Goal: Task Accomplishment & Management: Use online tool/utility

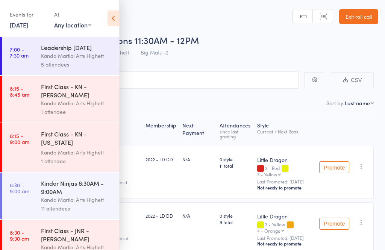
click at [366, 15] on link "Exit roll call" at bounding box center [358, 16] width 39 height 15
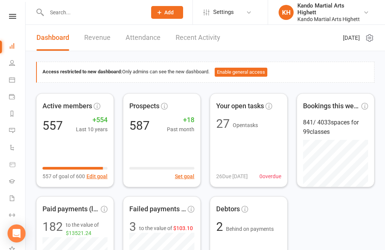
click at [15, 81] on icon at bounding box center [12, 80] width 6 height 6
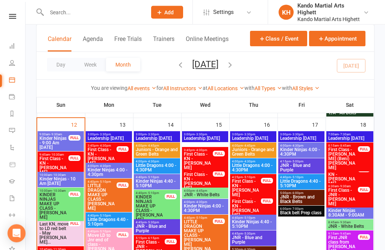
scroll to position [578, 0]
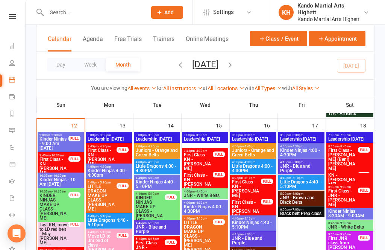
click at [71, 140] on div "FULL" at bounding box center [74, 139] width 12 height 6
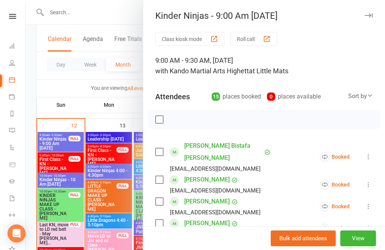
click at [263, 39] on button "Roll call" at bounding box center [253, 39] width 47 height 14
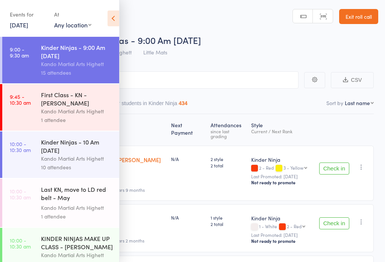
click at [110, 15] on icon at bounding box center [113, 19] width 12 height 16
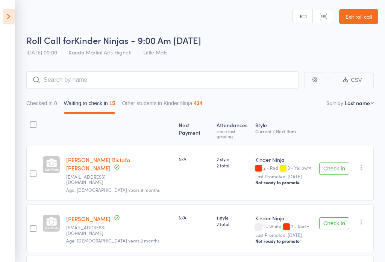
click at [323, 217] on button "Check in" at bounding box center [334, 223] width 30 height 12
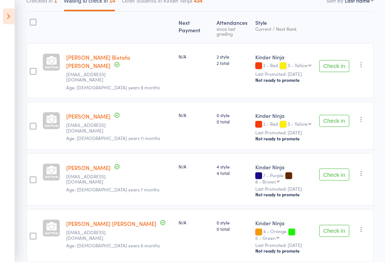
scroll to position [103, 0]
click at [335, 169] on button "Check in" at bounding box center [334, 175] width 30 height 12
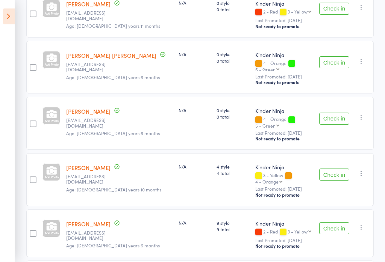
scroll to position [0, 0]
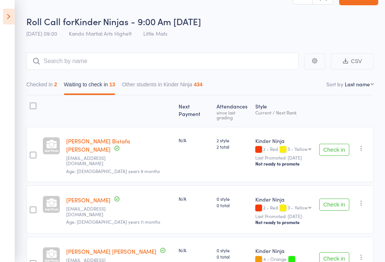
click at [51, 90] on button "Checked in 2" at bounding box center [41, 86] width 31 height 17
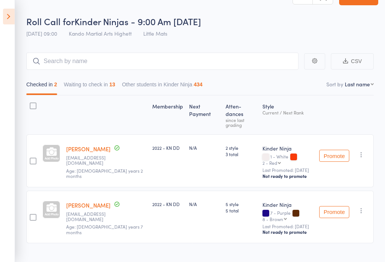
scroll to position [13, 0]
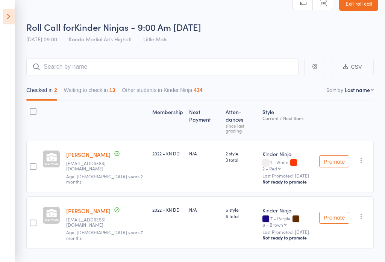
click at [365, 212] on button "button" at bounding box center [360, 216] width 9 height 9
click at [339, 227] on li "Undo check-in" at bounding box center [334, 231] width 62 height 9
click at [102, 92] on button "Waiting to check in 13" at bounding box center [89, 91] width 51 height 17
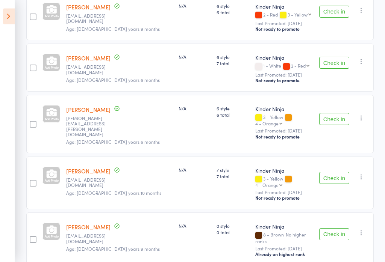
click at [336, 229] on button "Check in" at bounding box center [334, 235] width 30 height 12
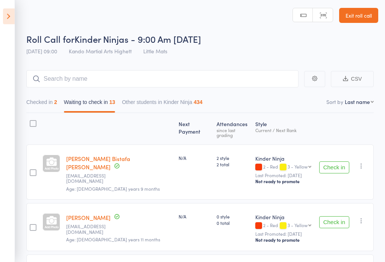
scroll to position [0, 0]
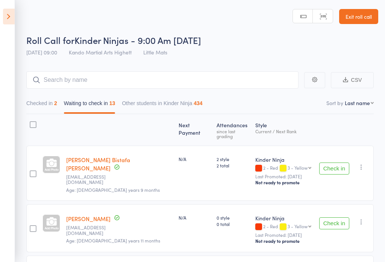
click at [44, 110] on button "Checked in 2" at bounding box center [41, 105] width 31 height 17
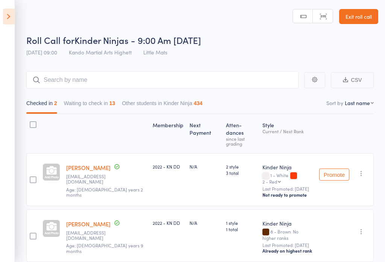
scroll to position [0, 0]
click at [360, 228] on icon "button" at bounding box center [361, 232] width 8 height 8
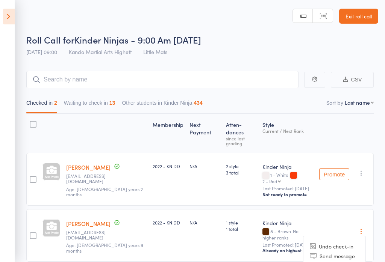
click at [380, 194] on main "CSV Checked in 2 Waiting to check in 13 Other students in Kinder Ninja 434 Sort…" at bounding box center [192, 178] width 385 height 236
click at [86, 101] on button "Waiting to check in 13" at bounding box center [89, 104] width 51 height 17
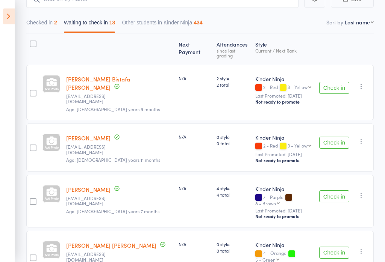
scroll to position [81, 0]
click at [323, 136] on button "Check in" at bounding box center [334, 142] width 30 height 12
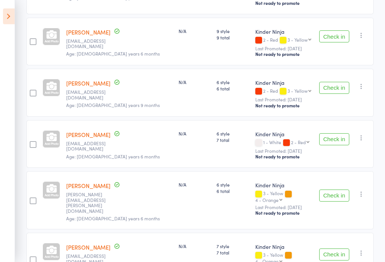
scroll to position [412, 0]
click at [331, 189] on button "Check in" at bounding box center [334, 195] width 30 height 12
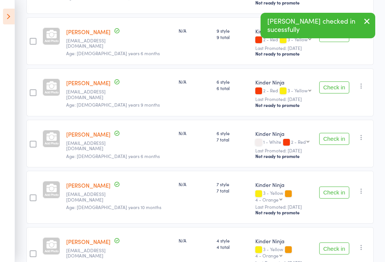
click at [343, 187] on button "Check in" at bounding box center [334, 193] width 30 height 12
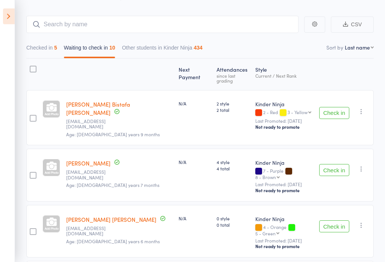
scroll to position [46, 0]
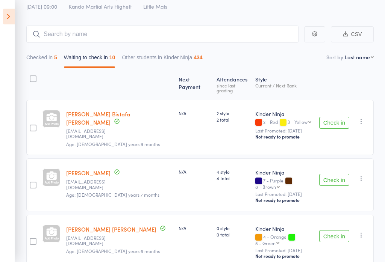
click at [44, 61] on button "Checked in 5" at bounding box center [41, 59] width 31 height 17
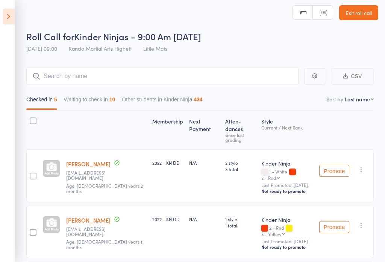
scroll to position [0, 0]
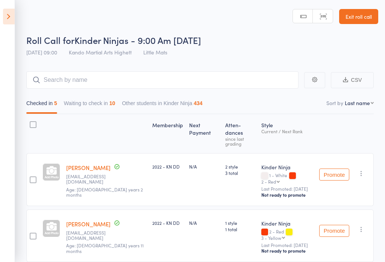
click at [96, 104] on button "Waiting to check in 10" at bounding box center [89, 105] width 51 height 17
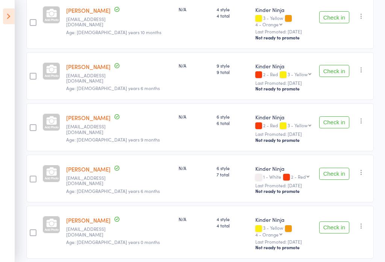
click at [334, 168] on button "Check in" at bounding box center [334, 174] width 30 height 12
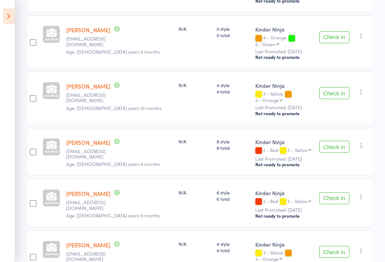
click at [335, 246] on button "Check in" at bounding box center [334, 252] width 30 height 12
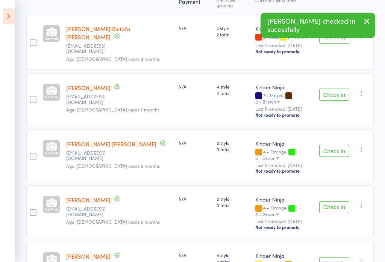
click at [338, 249] on button "Check in" at bounding box center [334, 264] width 30 height 12
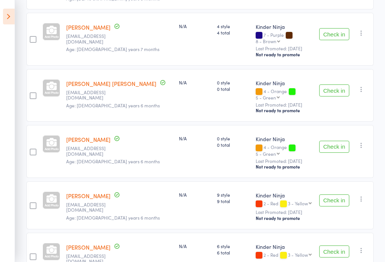
scroll to position [177, 0]
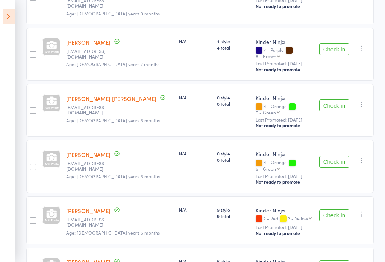
click at [338, 249] on button "Check in" at bounding box center [334, 267] width 30 height 12
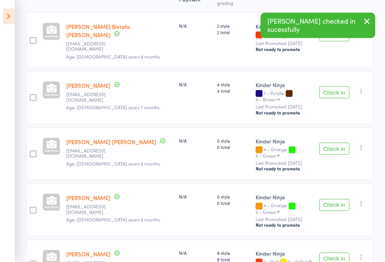
scroll to position [132, 0]
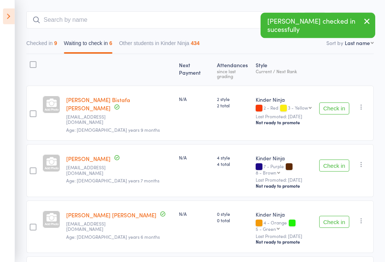
click at [45, 45] on button "Checked in 9" at bounding box center [41, 45] width 31 height 17
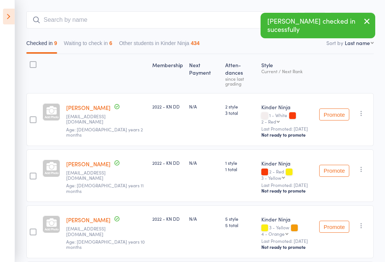
click at [93, 43] on button "Waiting to check in 6" at bounding box center [88, 44] width 48 height 17
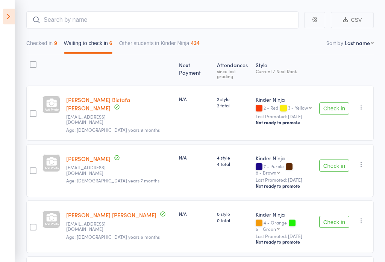
click at [329, 105] on button "Check in" at bounding box center [334, 109] width 30 height 12
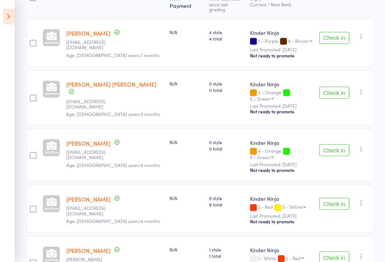
scroll to position [129, 0]
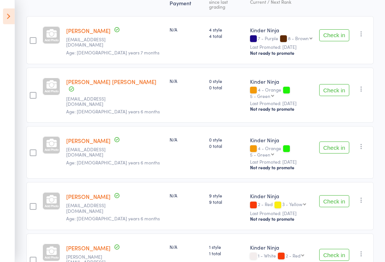
click at [336, 249] on button "Check in" at bounding box center [334, 255] width 30 height 12
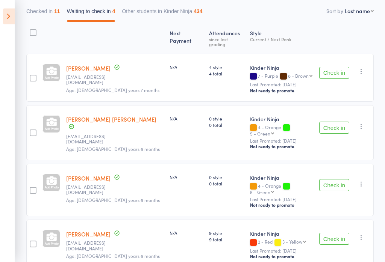
scroll to position [92, 0]
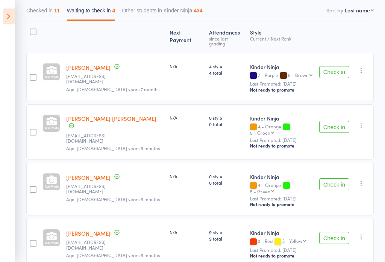
click at [11, 12] on icon at bounding box center [9, 17] width 12 height 16
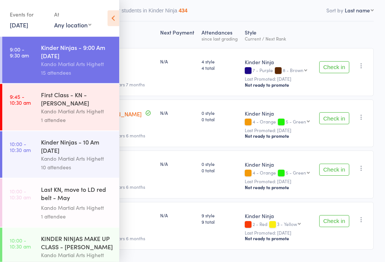
scroll to position [93, 0]
click at [81, 153] on div "Kinder Ninjas - 10 Am [DATE]" at bounding box center [77, 146] width 72 height 17
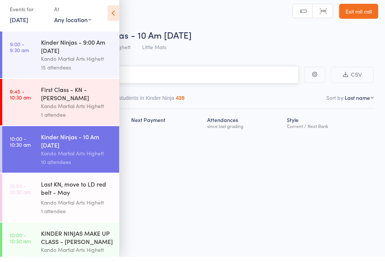
scroll to position [5, 0]
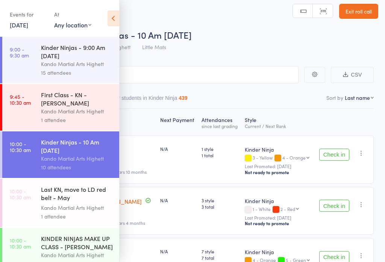
click at [201, 249] on span "7 total" at bounding box center [219, 258] width 37 height 6
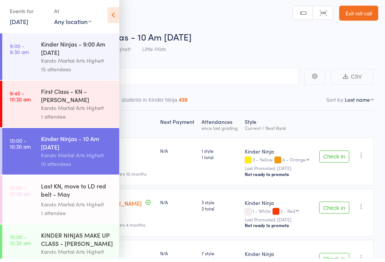
scroll to position [4, 0]
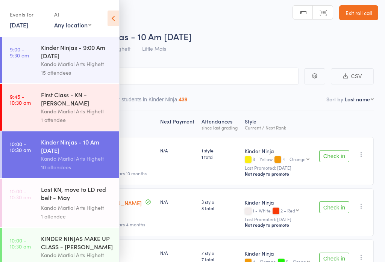
click at [109, 15] on icon at bounding box center [113, 19] width 12 height 16
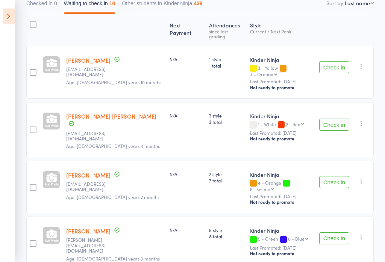
click at [337, 119] on button "Check in" at bounding box center [334, 125] width 30 height 12
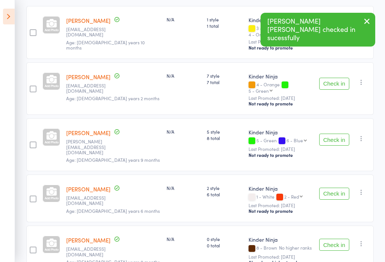
scroll to position [139, 0]
click at [338, 134] on button "Check in" at bounding box center [334, 140] width 30 height 12
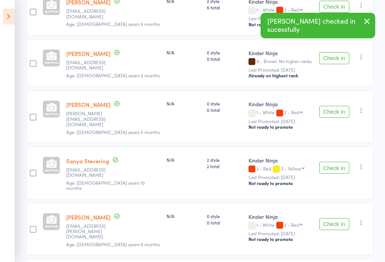
click at [334, 162] on button "Check in" at bounding box center [334, 168] width 30 height 12
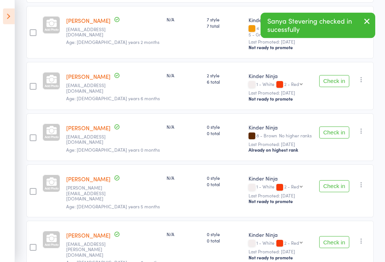
scroll to position [196, 0]
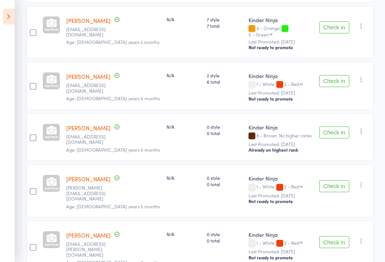
click at [11, 15] on icon at bounding box center [9, 17] width 12 height 16
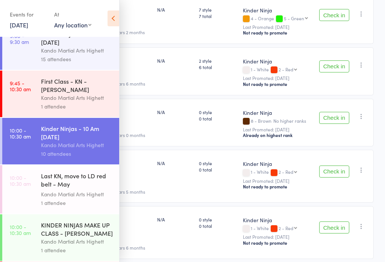
scroll to position [18, 0]
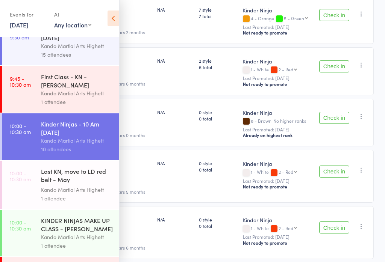
click at [86, 185] on div "Last KN, move to LD red belt - May [PERSON_NAME]..." at bounding box center [77, 176] width 72 height 18
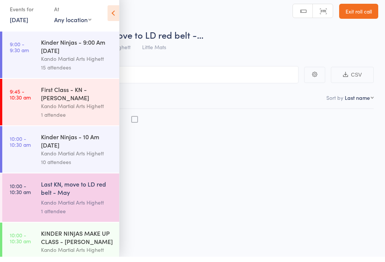
scroll to position [5, 0]
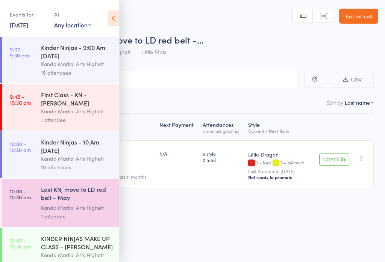
click at [332, 154] on button "Check in" at bounding box center [334, 160] width 30 height 12
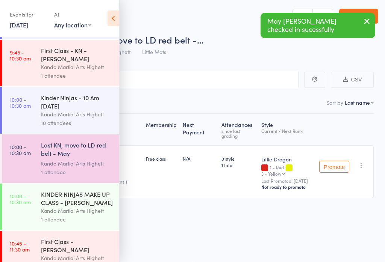
scroll to position [45, 0]
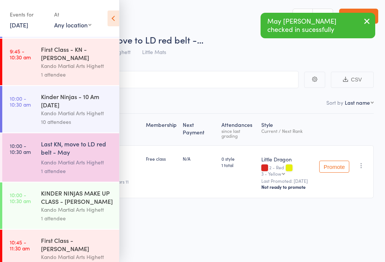
click at [97, 201] on div "KINDER NINJAS MAKE UP CLASS - [PERSON_NAME]" at bounding box center [77, 197] width 72 height 17
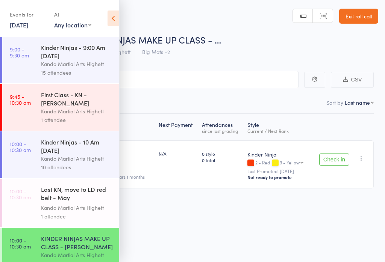
click at [330, 146] on div "Check in Check in Promote Send message Add Note Add Task Add Flag Remove Mark a…" at bounding box center [342, 164] width 62 height 48
click at [337, 155] on button "Check in" at bounding box center [334, 160] width 30 height 12
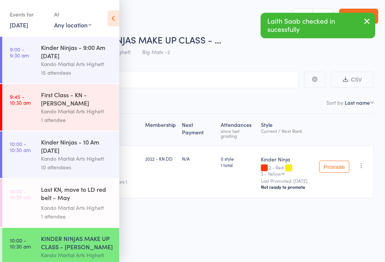
click at [85, 163] on div "Kando Martial Arts Highett" at bounding box center [77, 158] width 72 height 9
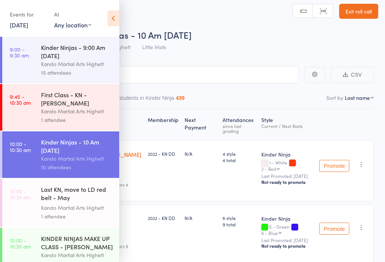
click at [235, 29] on div "Roll Call for Kinder Ninjas - 10 Am [DATE]" at bounding box center [202, 35] width 352 height 12
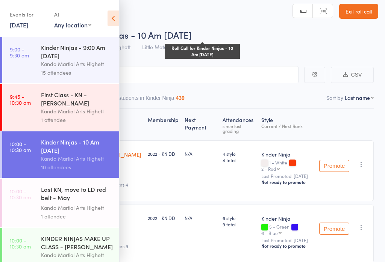
click at [116, 15] on icon at bounding box center [113, 19] width 12 height 16
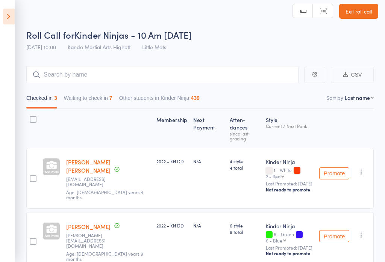
click at [87, 97] on button "Waiting to check in 7" at bounding box center [88, 99] width 48 height 17
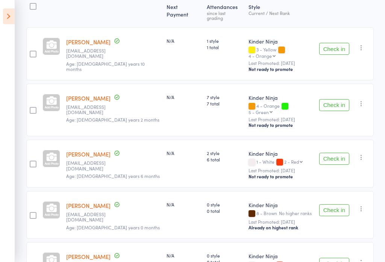
click at [326, 43] on button "Check in" at bounding box center [334, 49] width 30 height 12
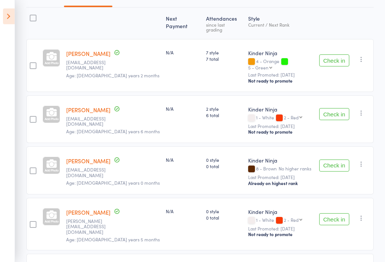
scroll to position [108, 0]
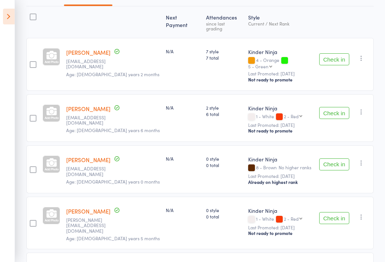
click at [335, 107] on button "Check in" at bounding box center [334, 113] width 30 height 12
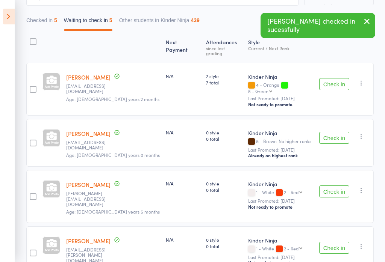
scroll to position [58, 0]
